Goal: Transaction & Acquisition: Purchase product/service

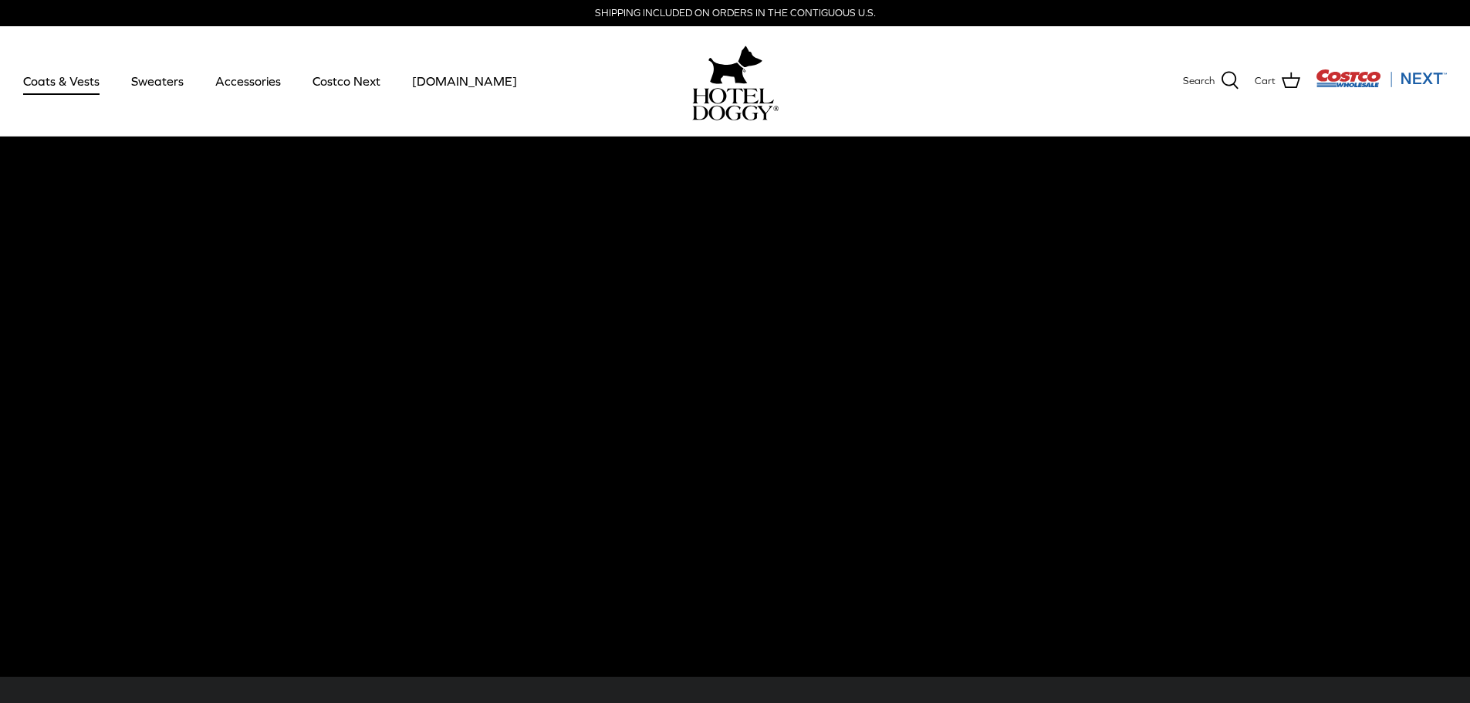
click at [46, 79] on link "Coats & Vests" at bounding box center [61, 81] width 104 height 52
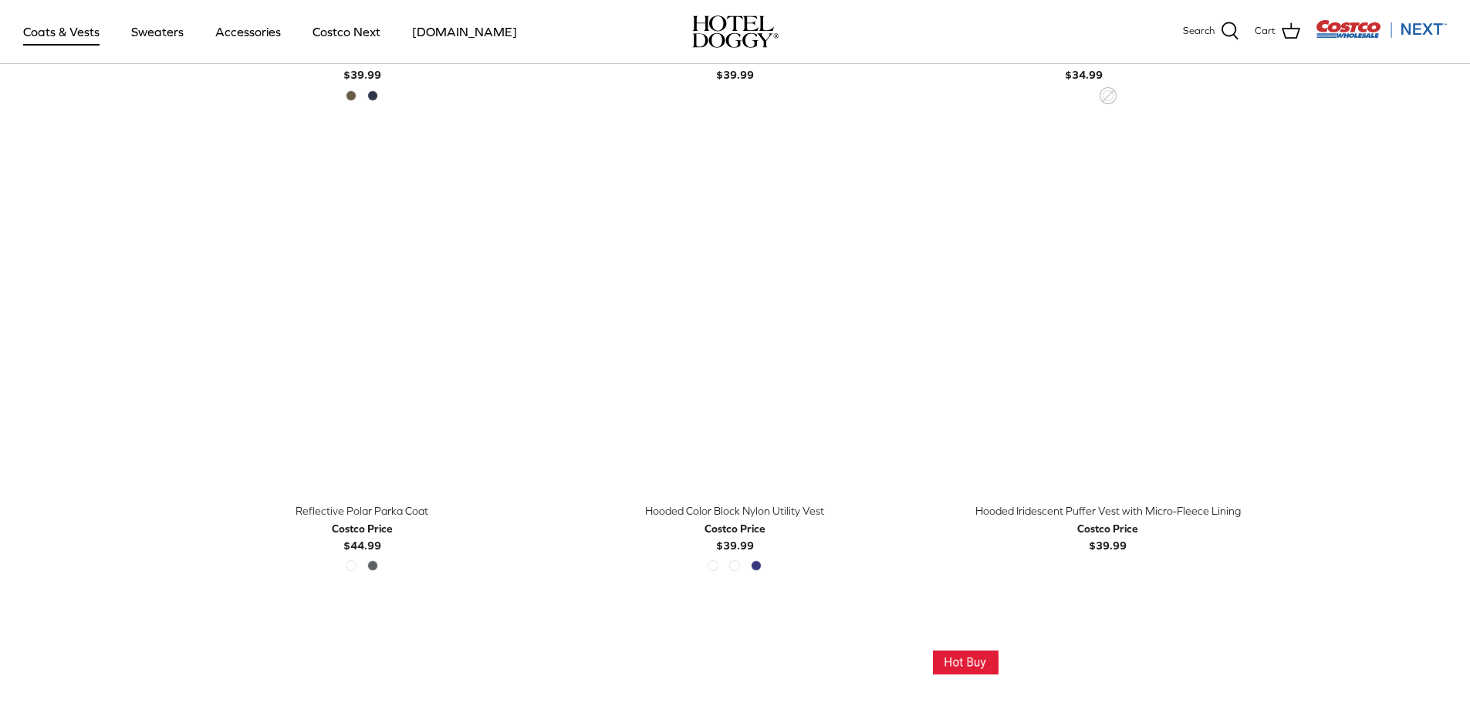
scroll to position [1312, 0]
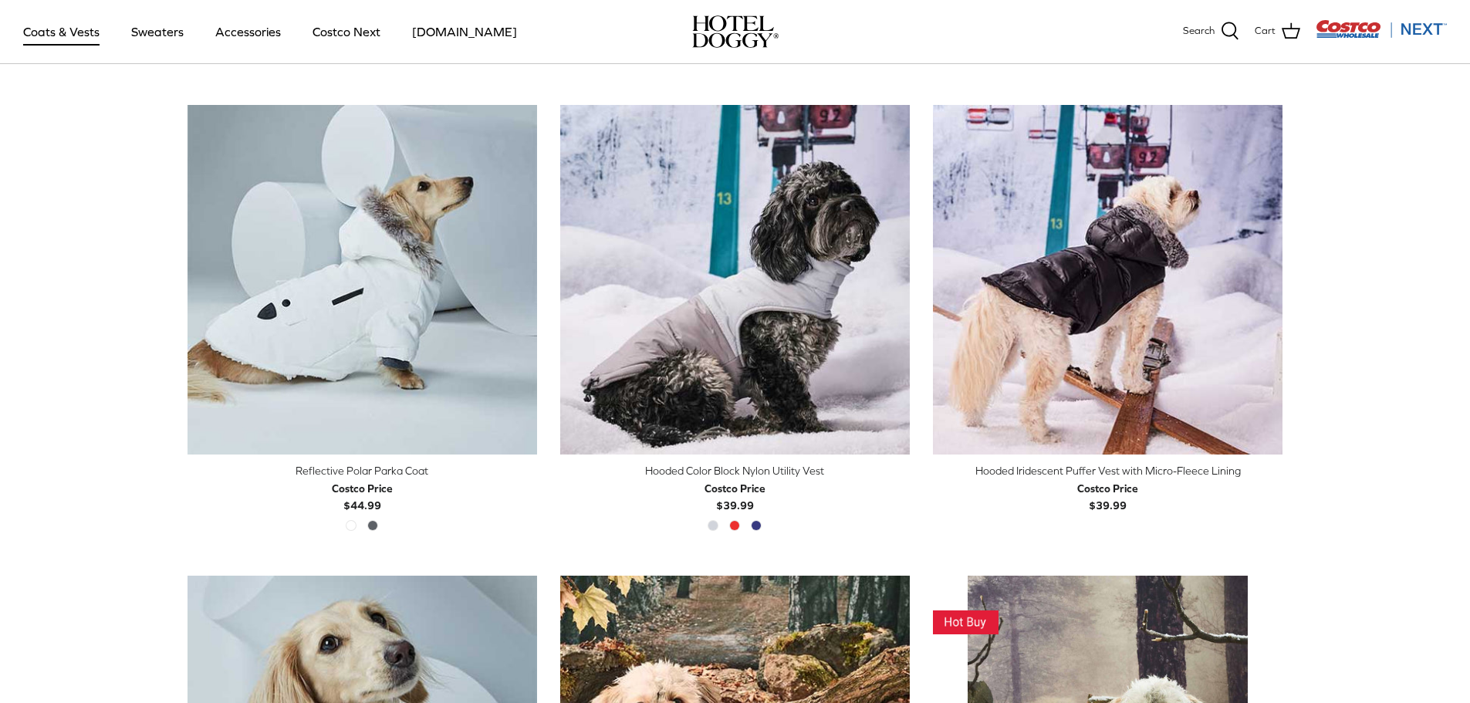
click at [370, 468] on div "Reflective Polar Parka Coat" at bounding box center [363, 470] width 350 height 17
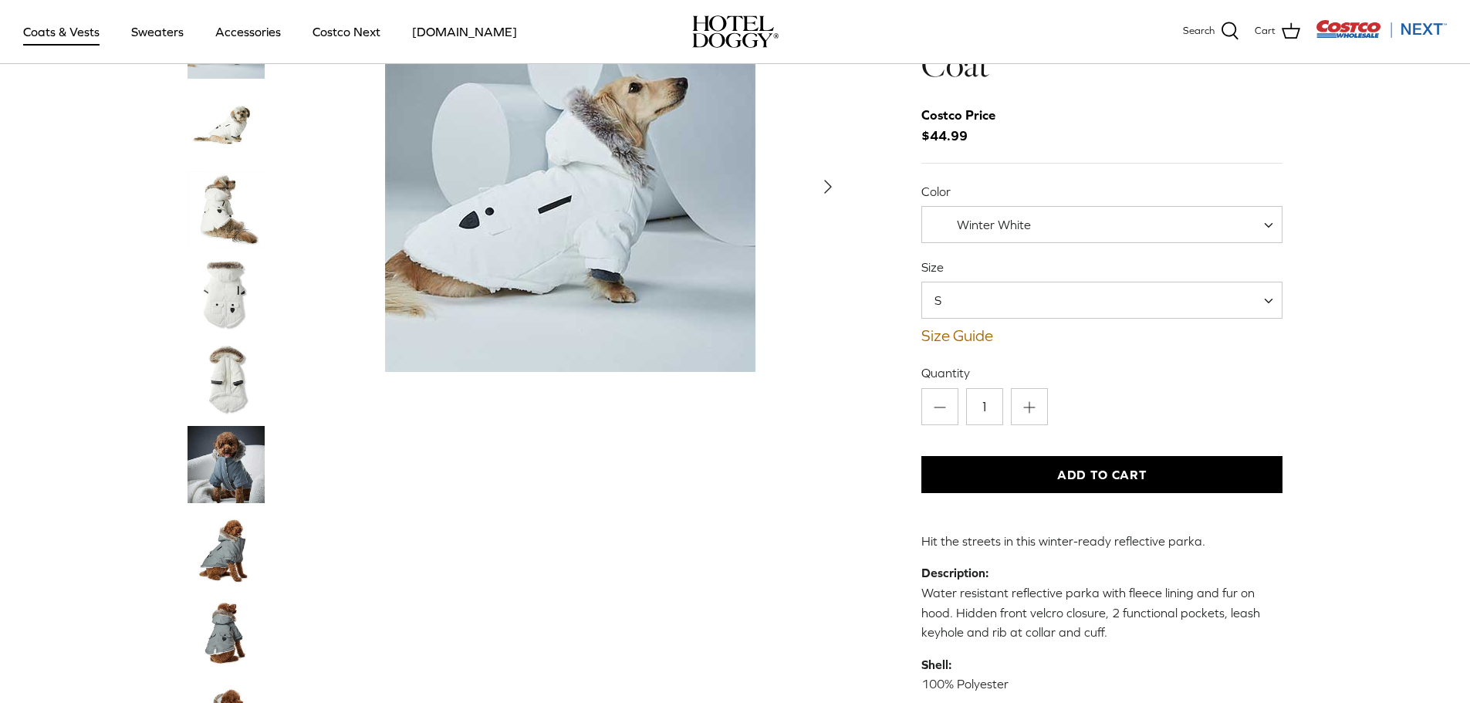
scroll to position [4, 0]
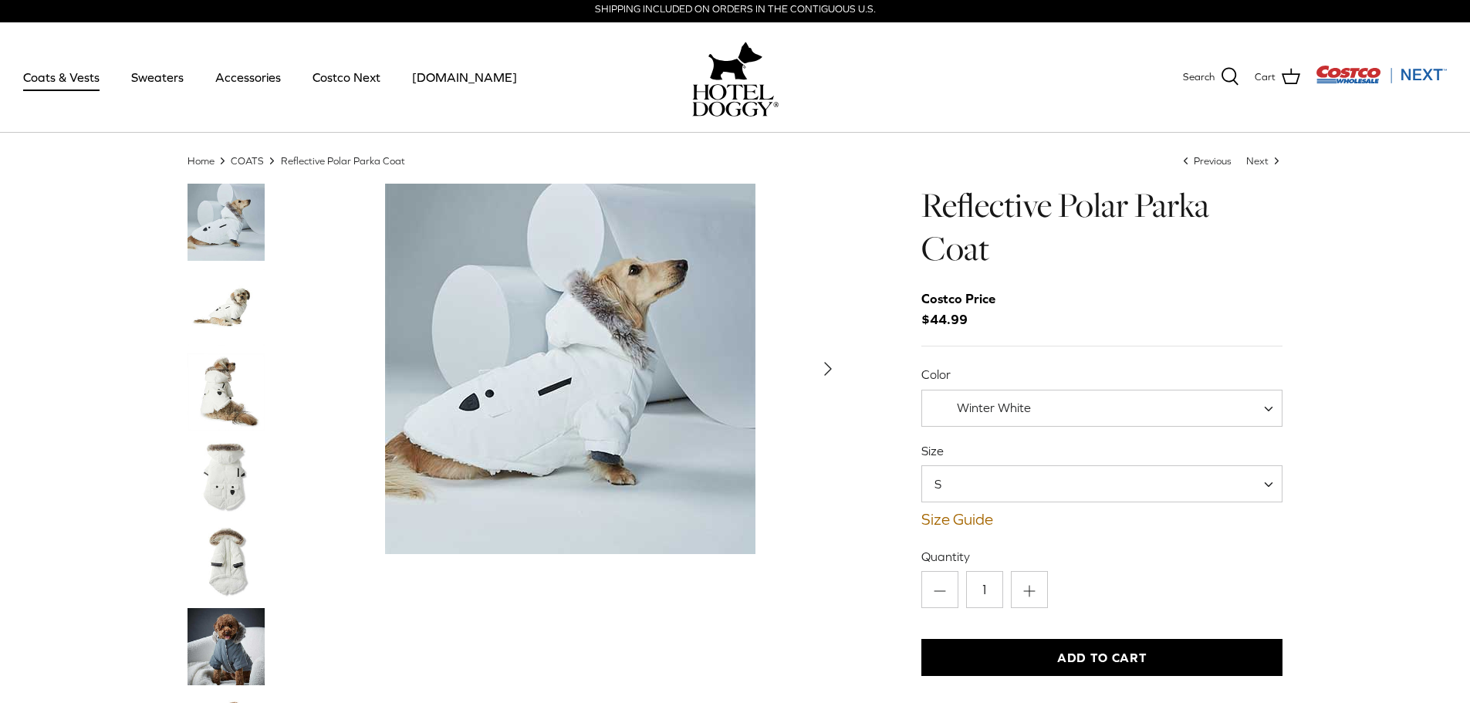
click at [199, 394] on img "Thumbnail Link" at bounding box center [226, 391] width 77 height 77
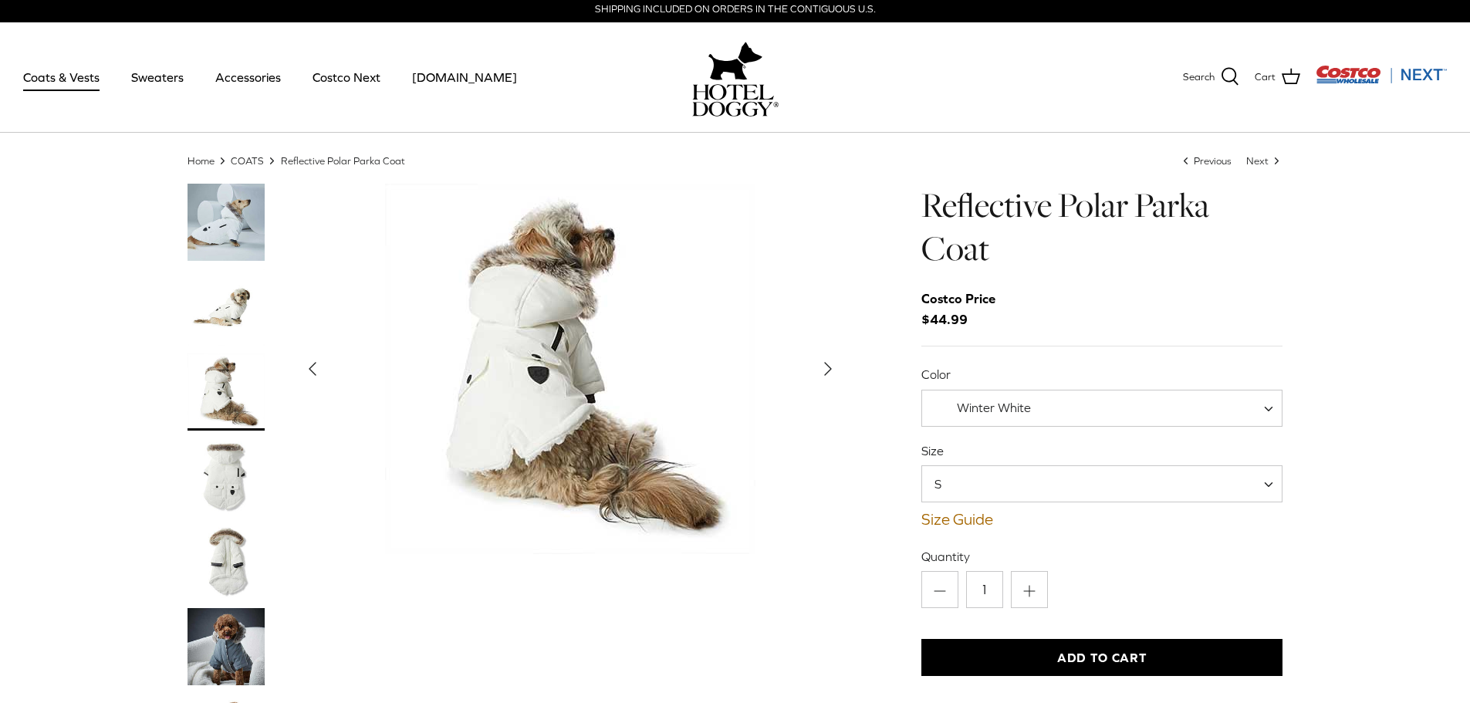
click at [201, 462] on img "Thumbnail Link" at bounding box center [226, 476] width 77 height 77
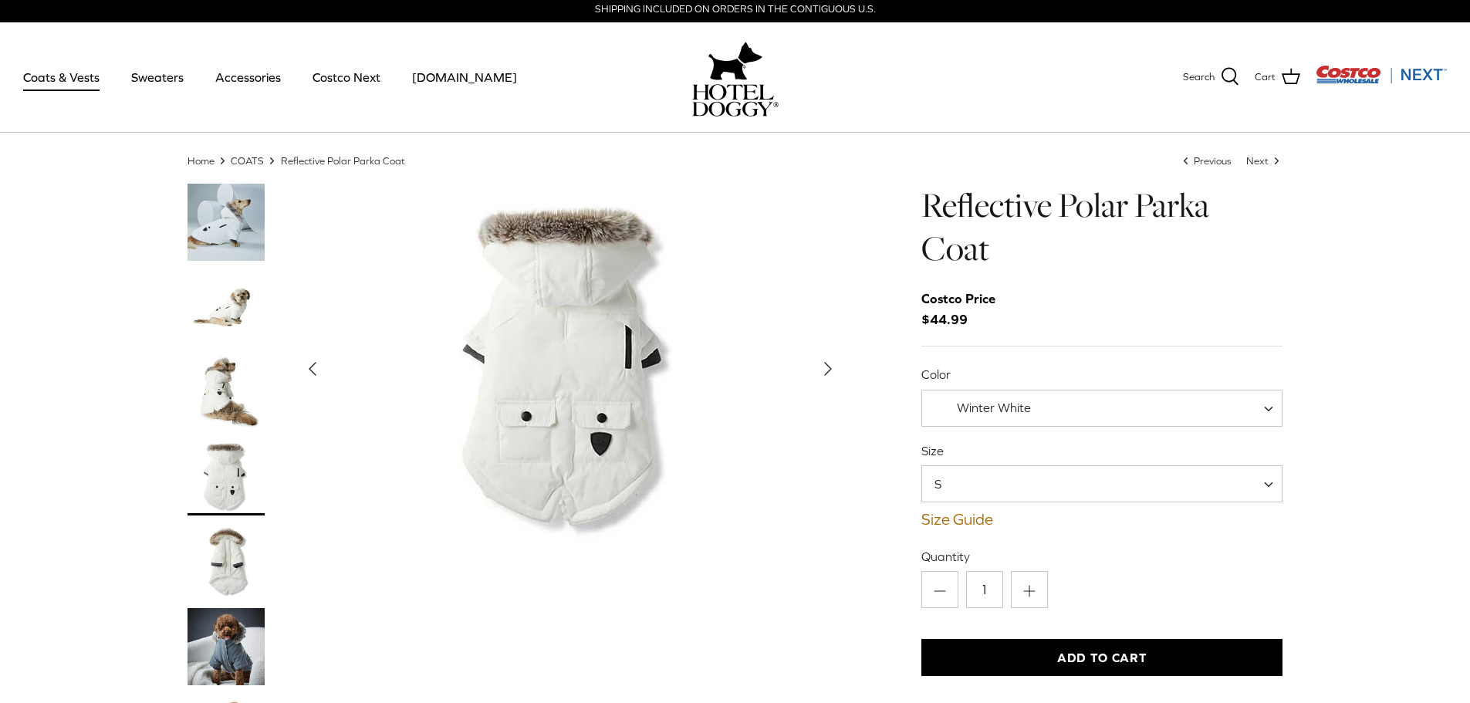
click at [228, 557] on img "Thumbnail Link" at bounding box center [226, 561] width 77 height 77
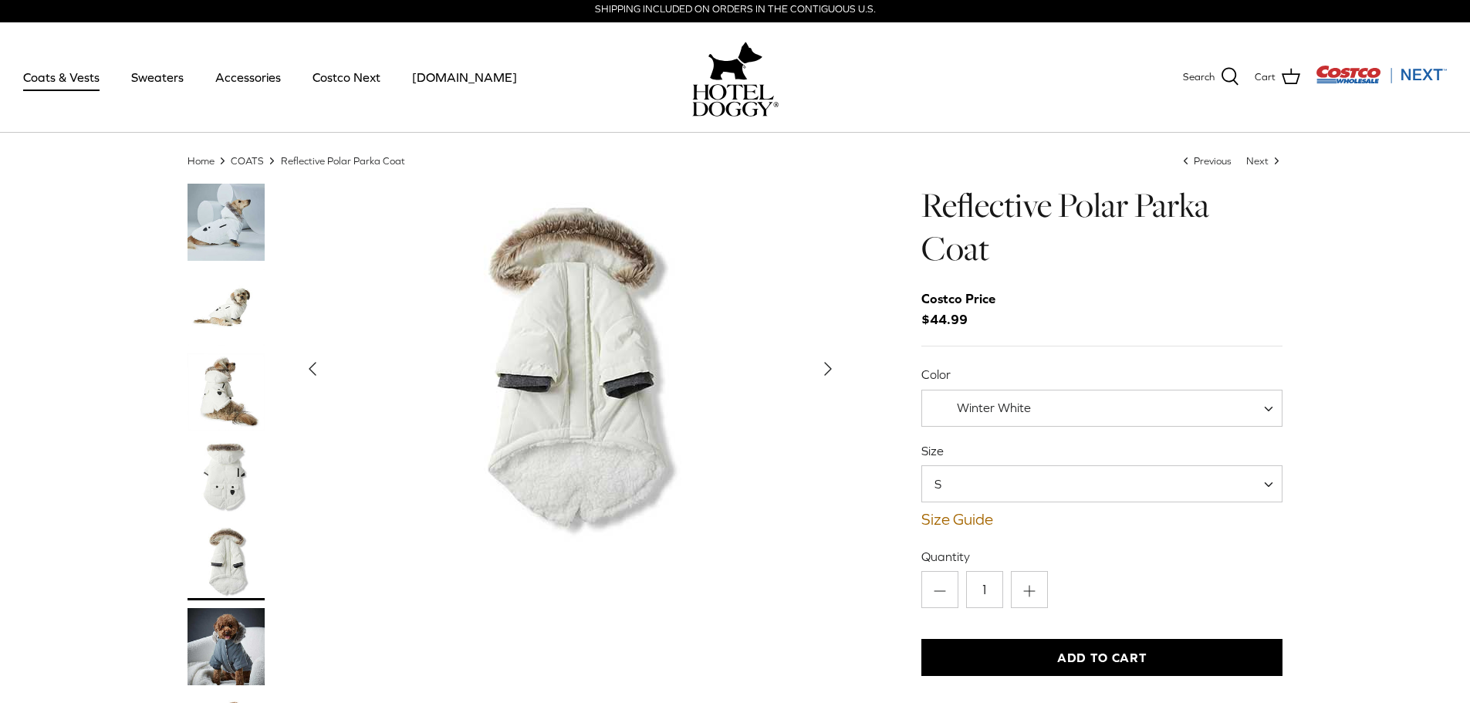
click at [1270, 405] on span at bounding box center [1274, 408] width 15 height 37
select select "Polar Grey"
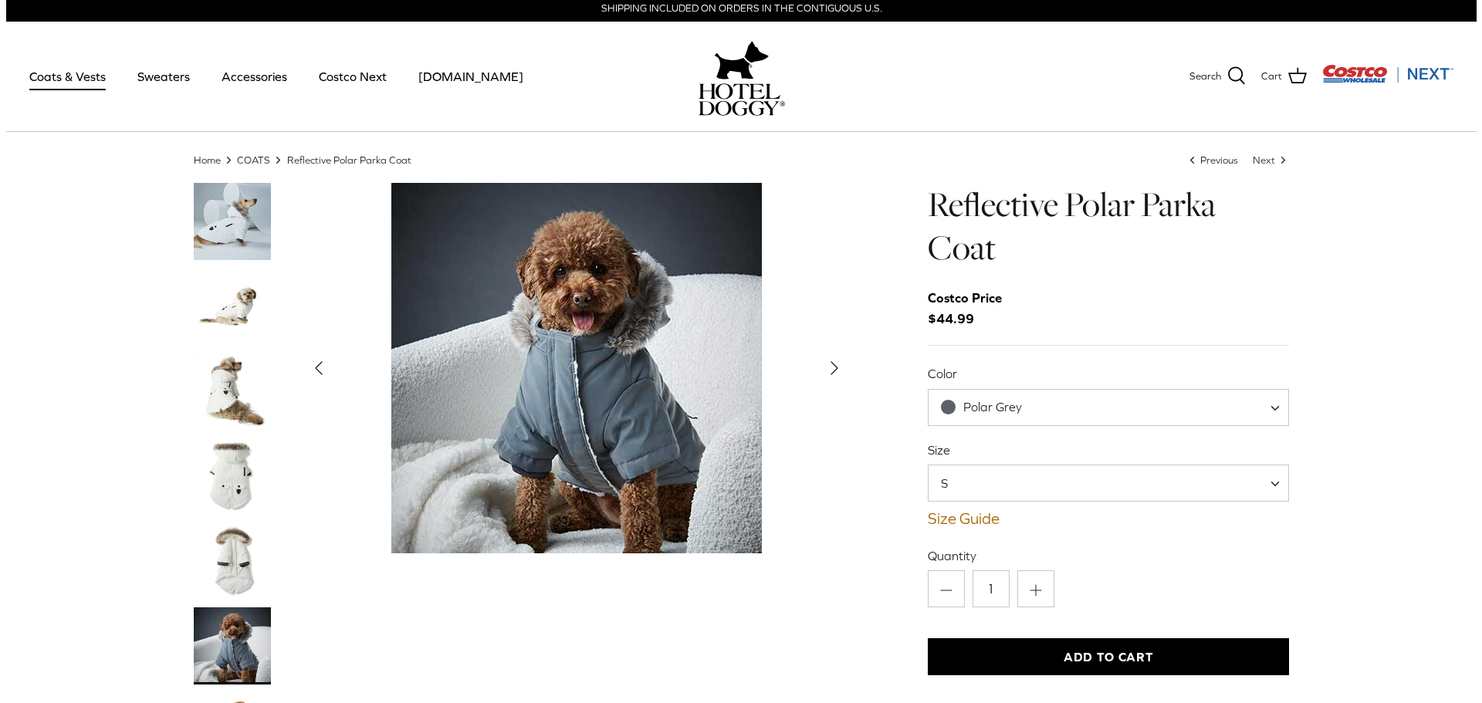
scroll to position [4, 0]
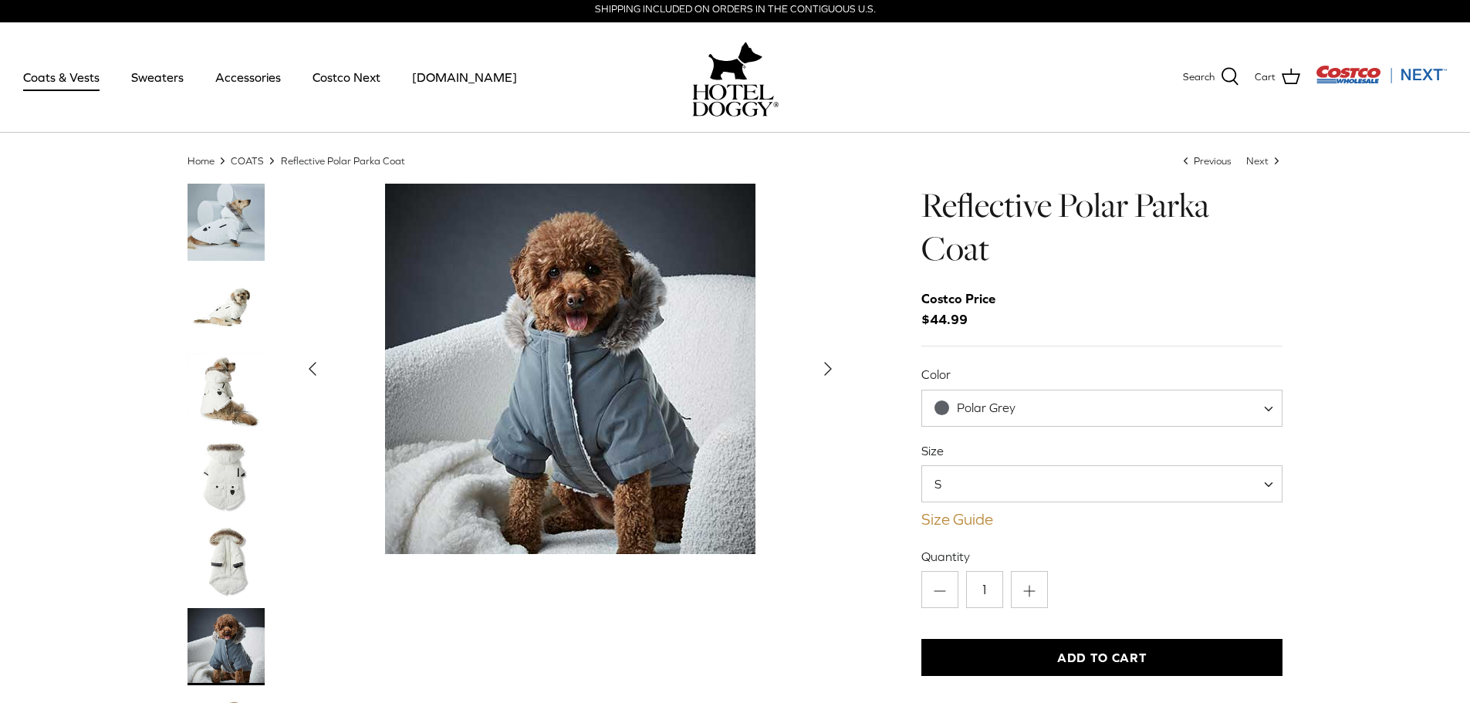
click at [939, 519] on link "Size Guide" at bounding box center [1103, 519] width 362 height 19
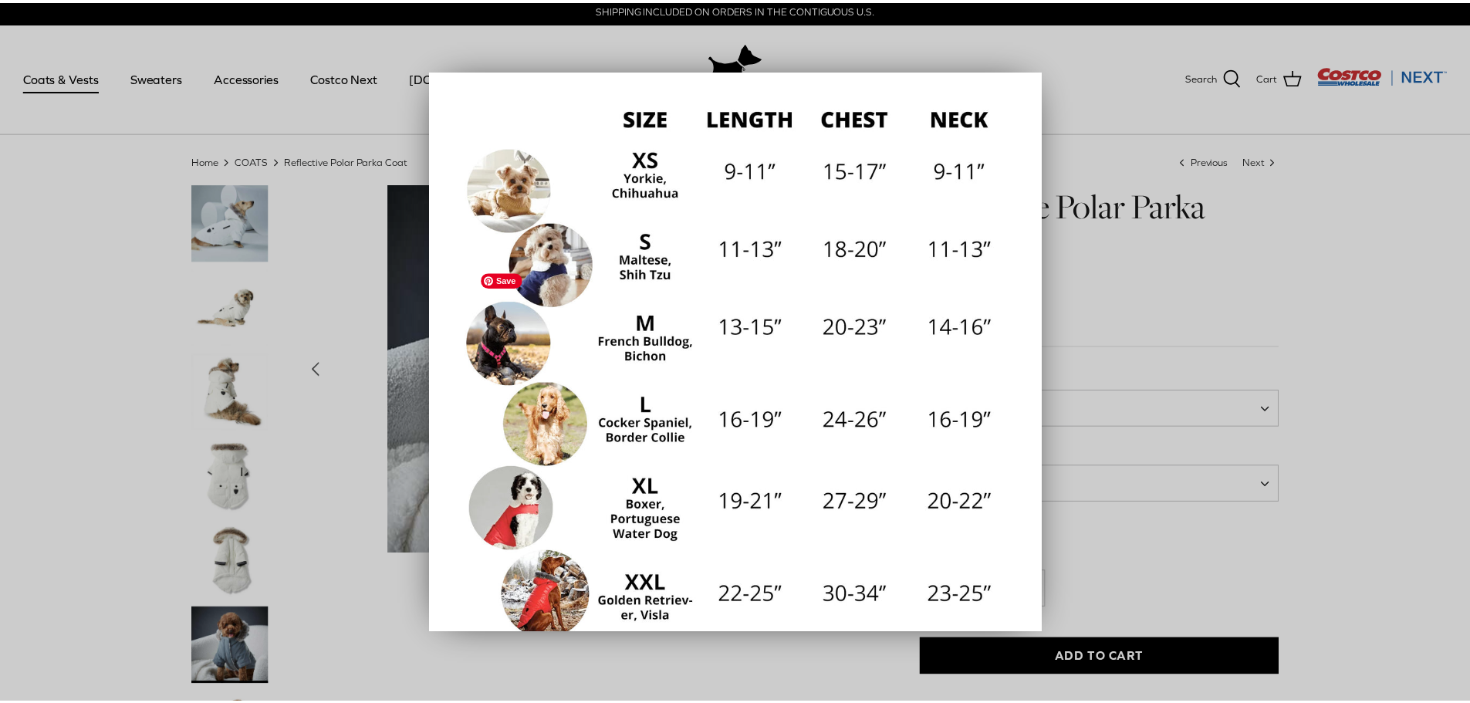
scroll to position [215, 0]
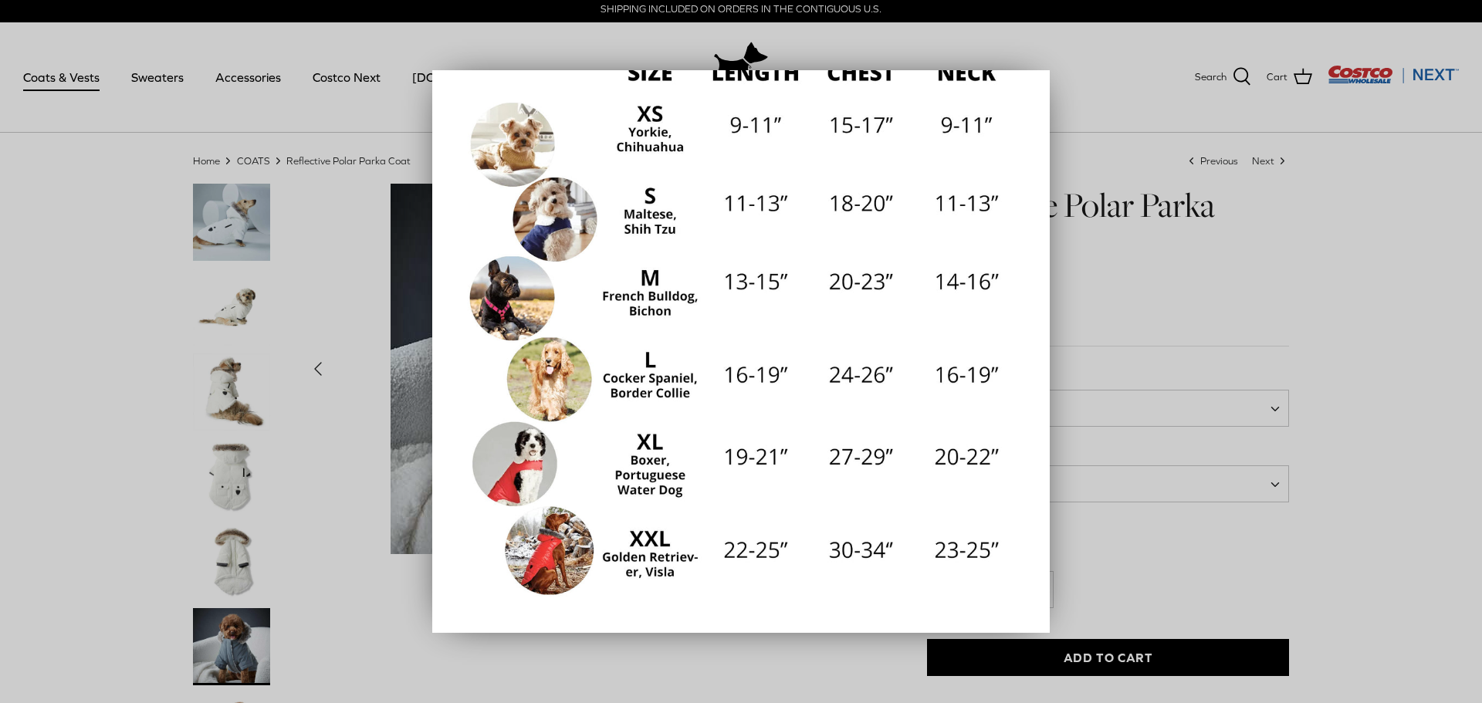
click at [392, 589] on div at bounding box center [741, 351] width 1482 height 703
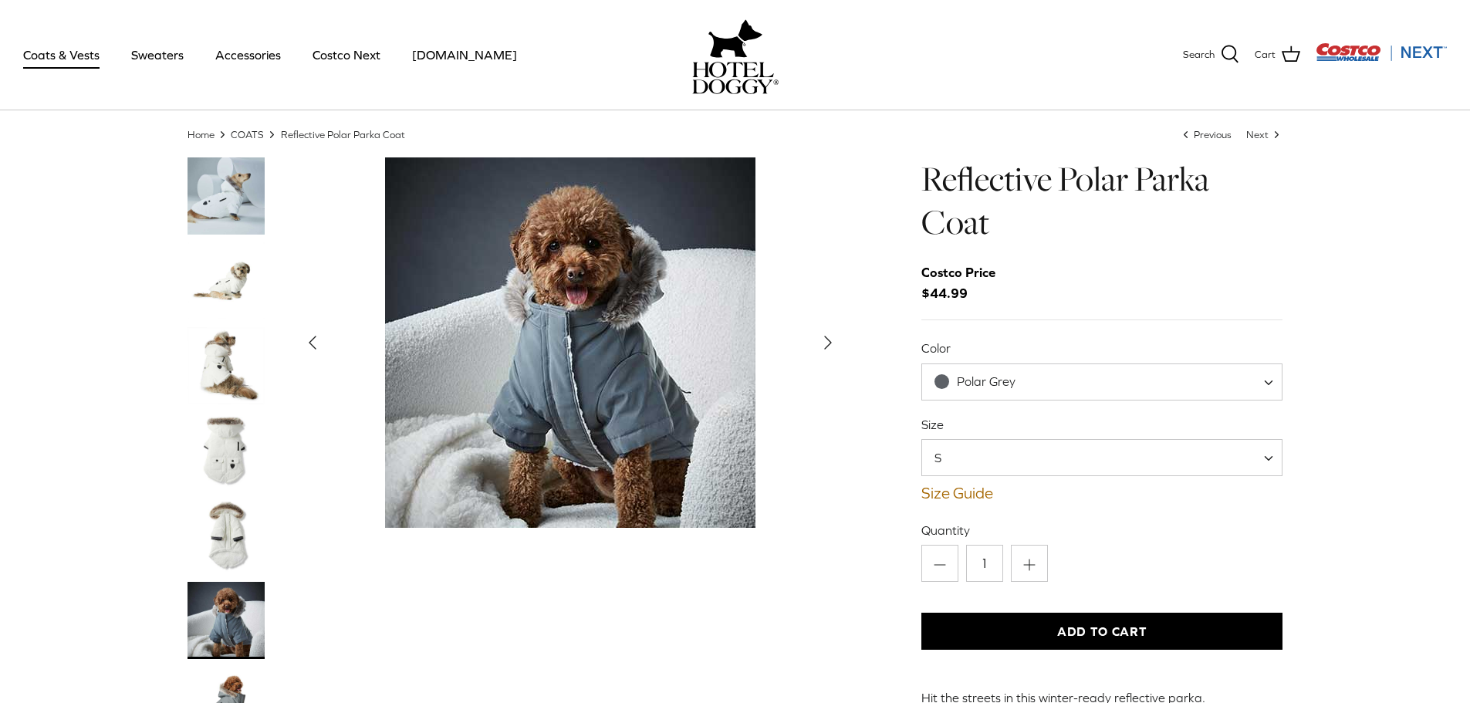
scroll to position [0, 0]
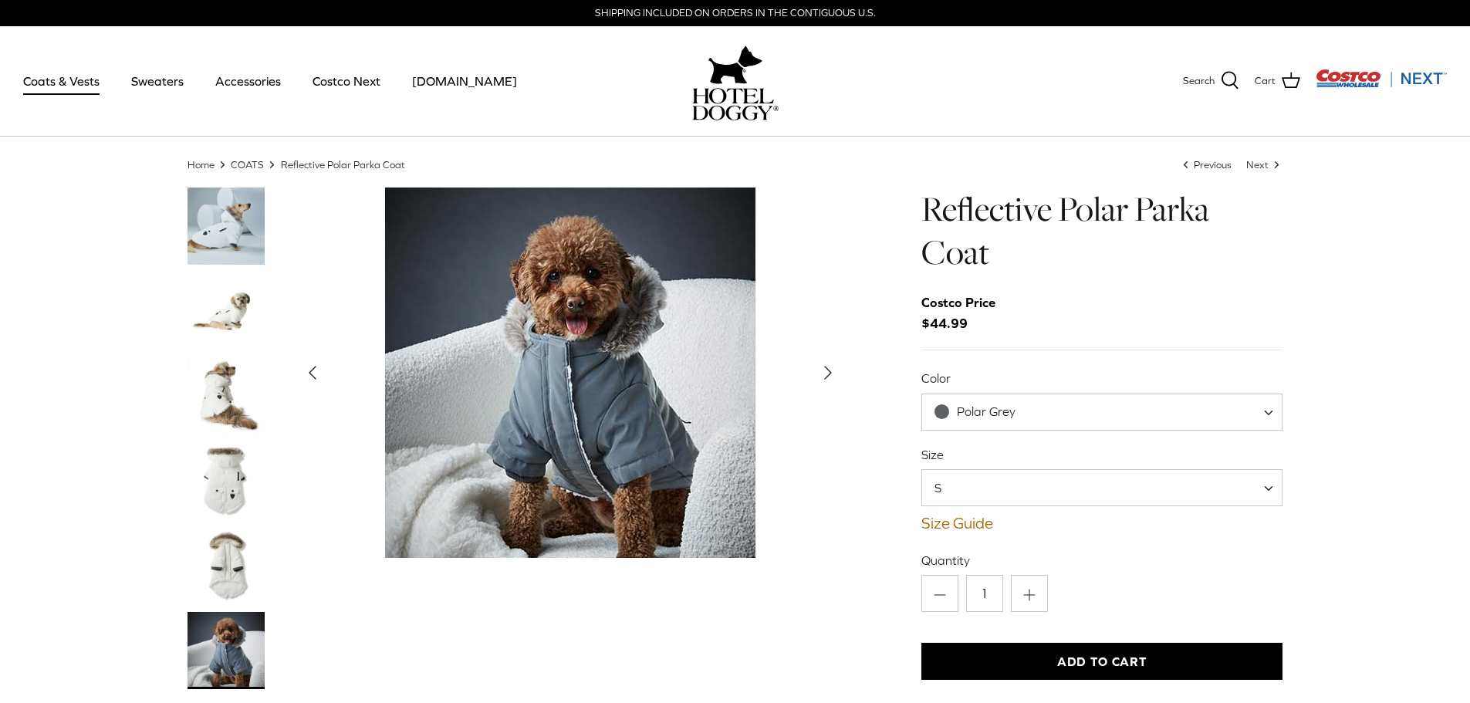
click at [228, 307] on img "Thumbnail Link" at bounding box center [226, 310] width 77 height 77
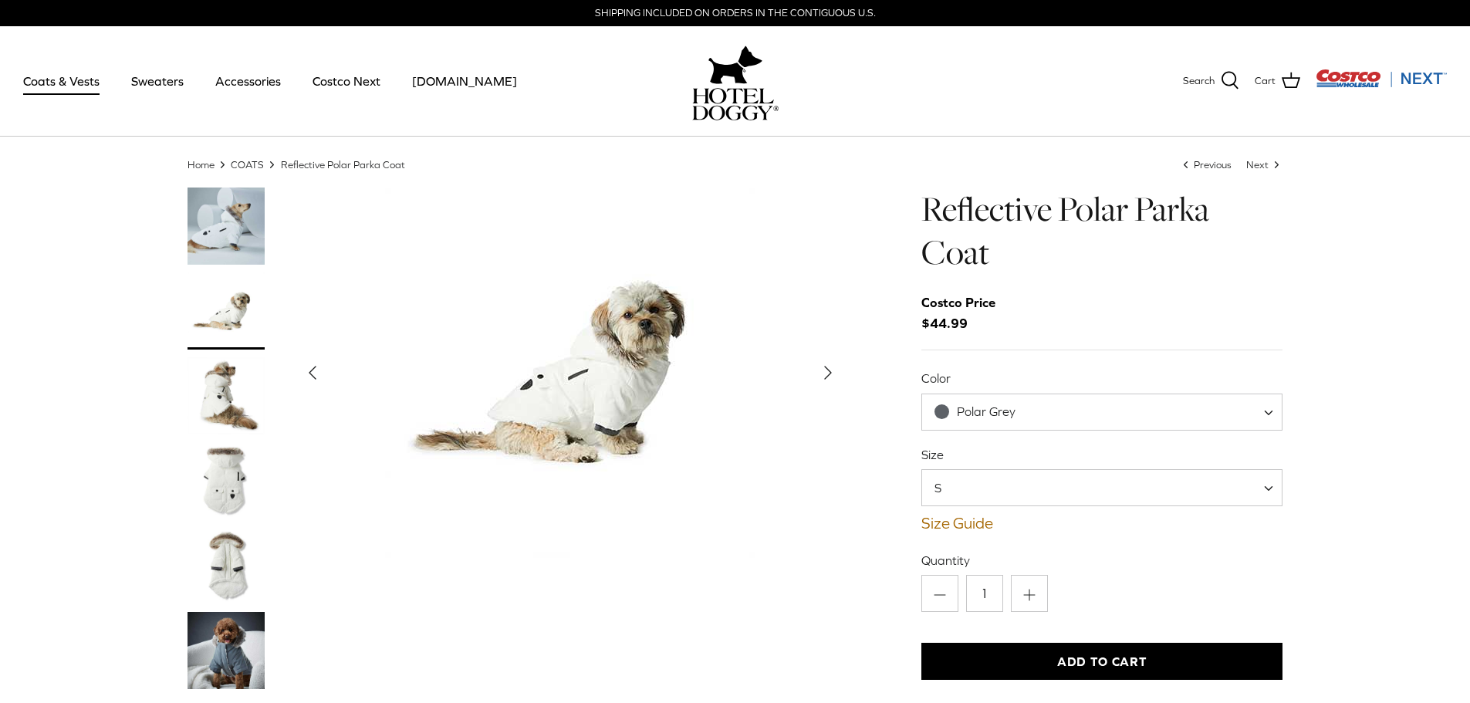
click at [237, 228] on img "Thumbnail Link" at bounding box center [226, 226] width 77 height 77
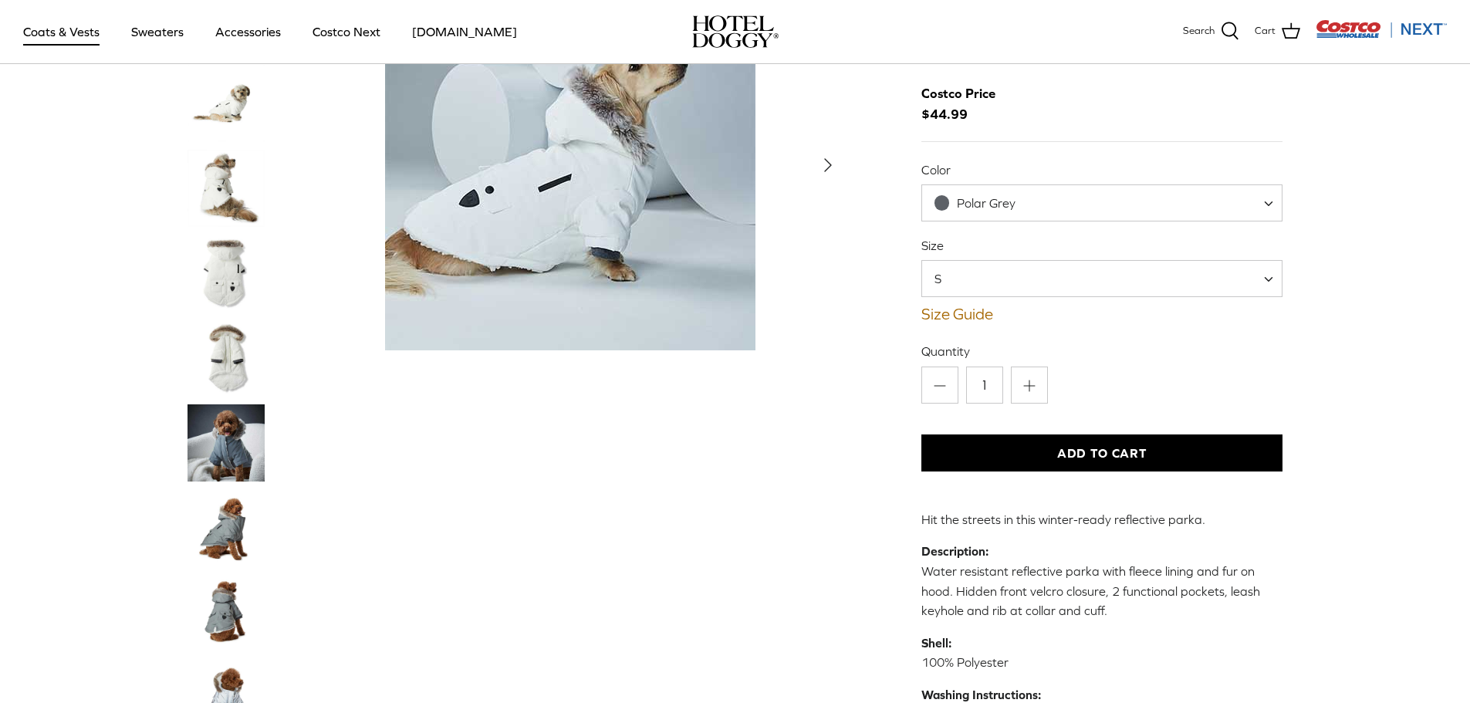
scroll to position [77, 0]
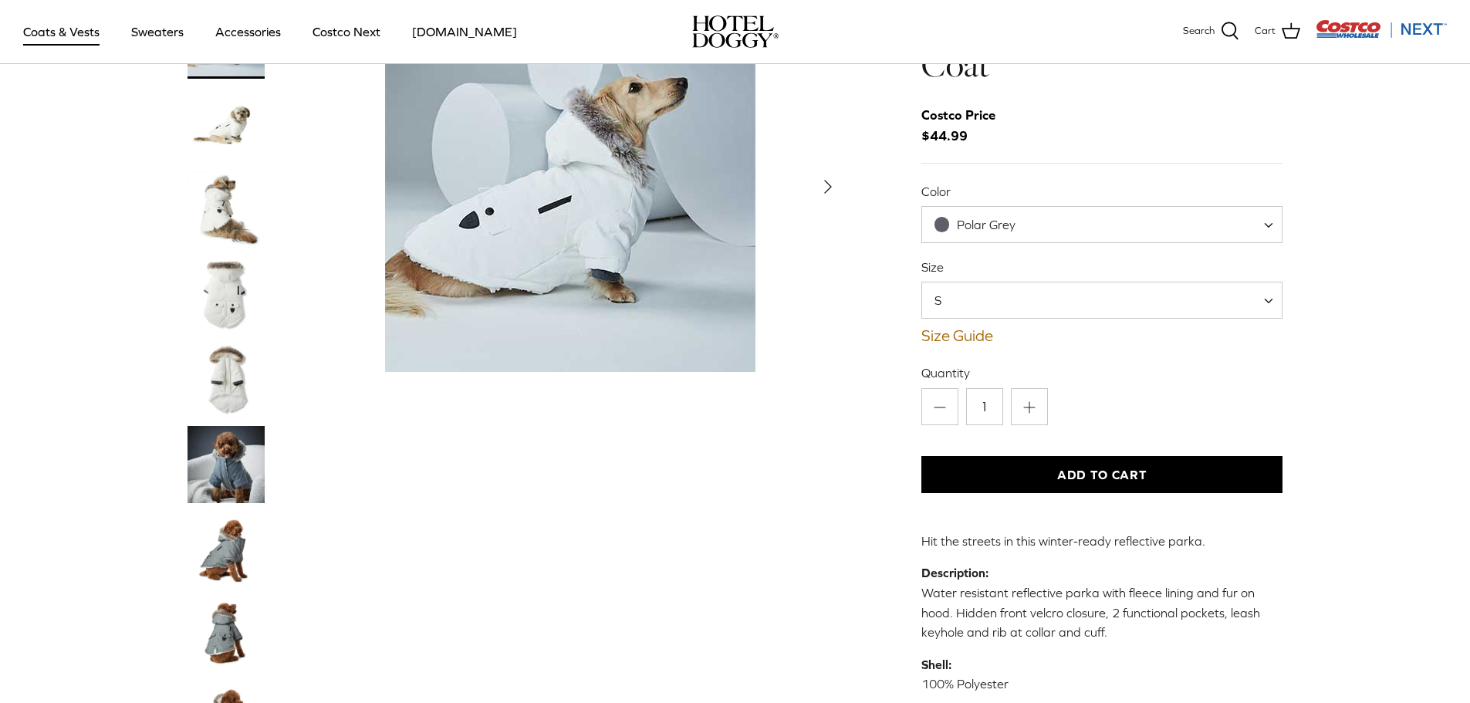
click at [232, 379] on img "Thumbnail Link" at bounding box center [226, 379] width 77 height 77
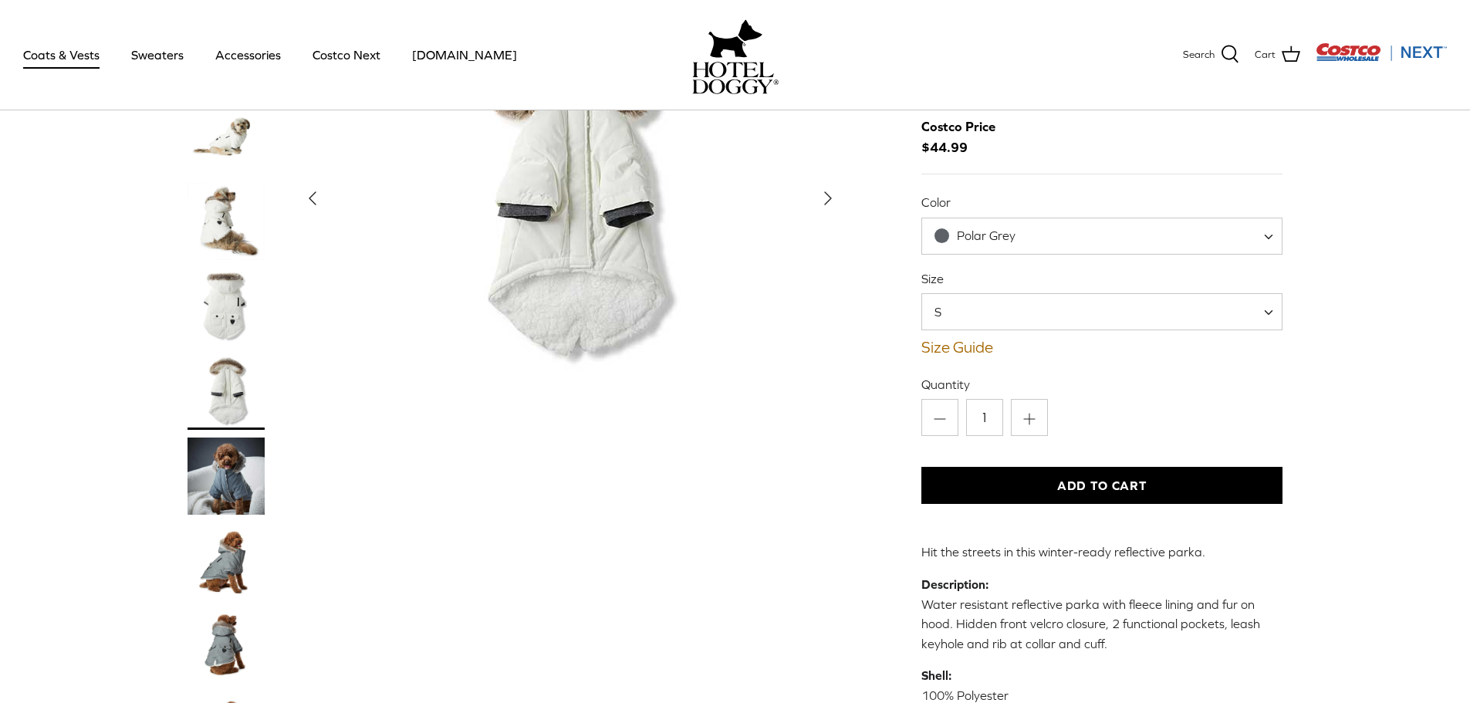
scroll to position [0, 0]
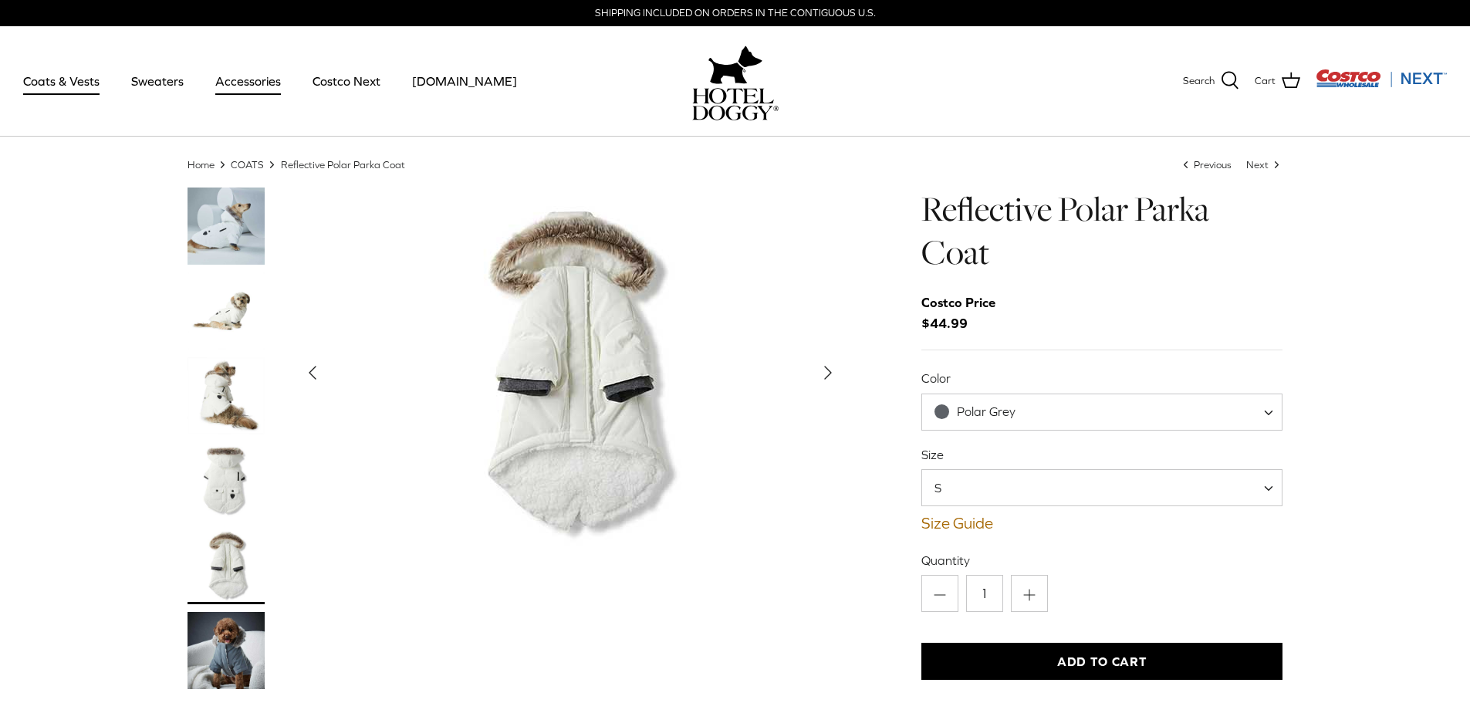
click at [258, 76] on link "Accessories" at bounding box center [247, 81] width 93 height 52
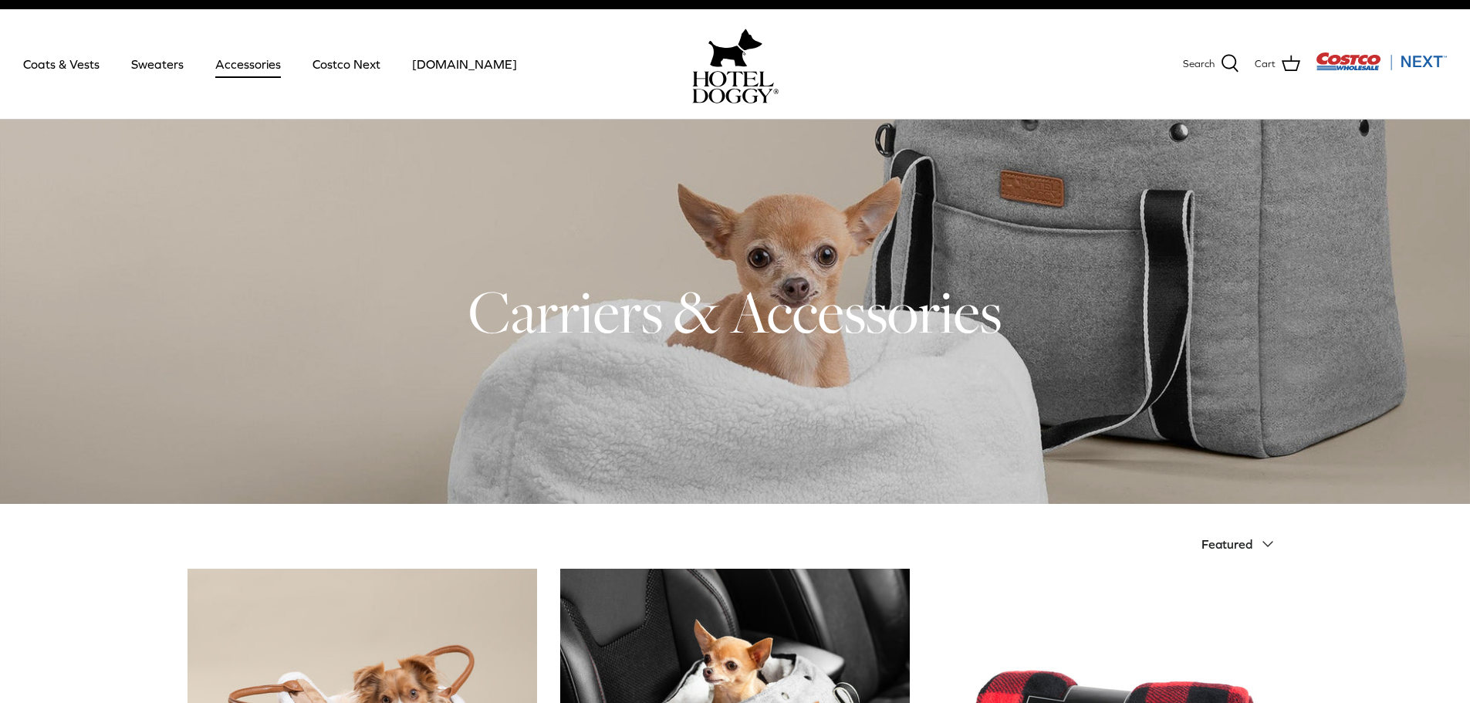
scroll to position [5, 0]
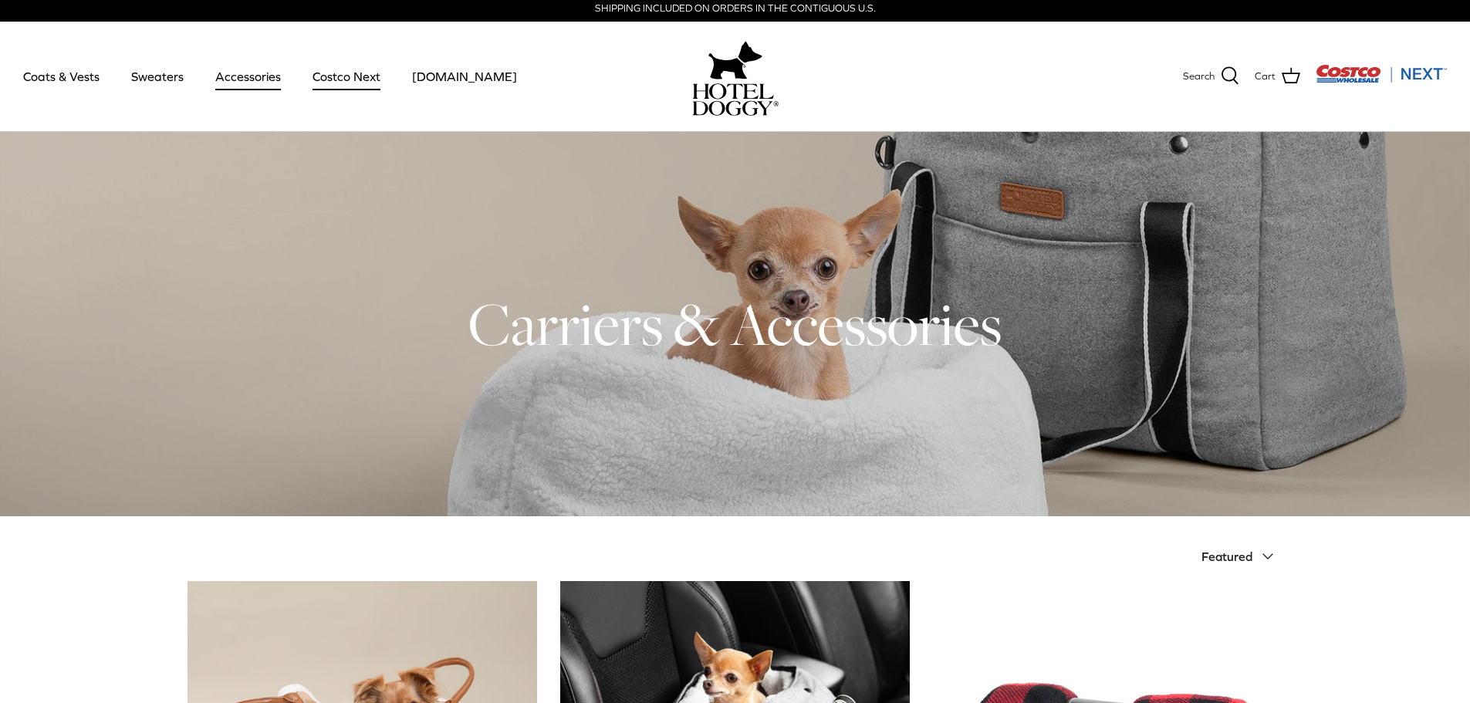
click at [348, 75] on link "Costco Next" at bounding box center [347, 76] width 96 height 52
